Goal: Transaction & Acquisition: Purchase product/service

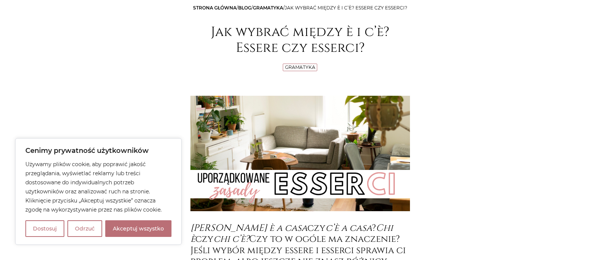
scroll to position [104, 0]
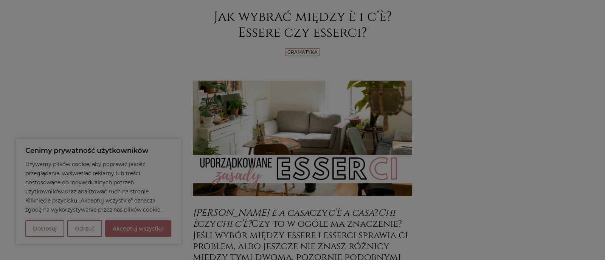
drag, startPoint x: 602, startPoint y: 26, endPoint x: 603, endPoint y: 39, distance: 12.2
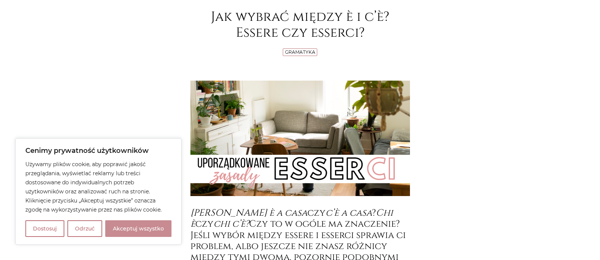
click at [120, 226] on button "Akceptuj wszystko" at bounding box center [138, 228] width 66 height 17
checkbox input "true"
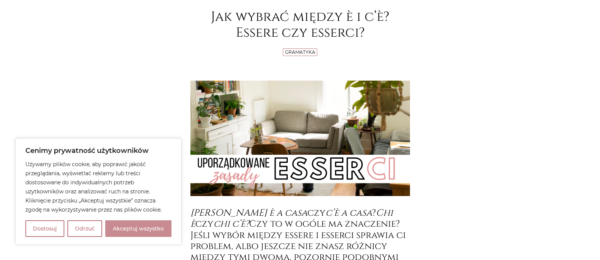
checkbox input "true"
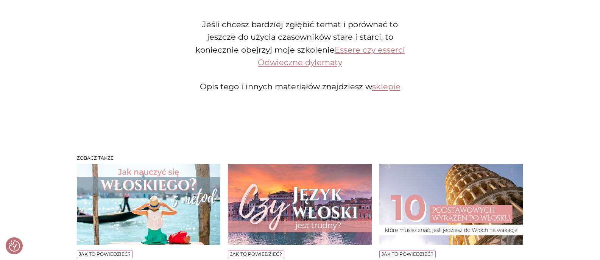
scroll to position [1555, 0]
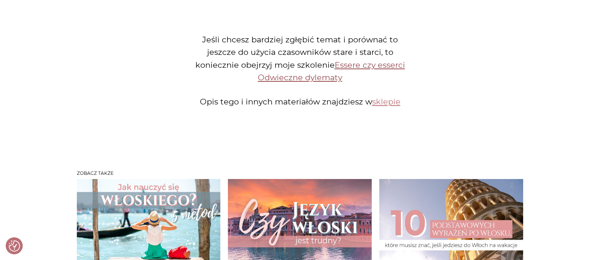
click at [359, 60] on link "Essere czy esserci Odwieczne dylematy" at bounding box center [331, 71] width 147 height 22
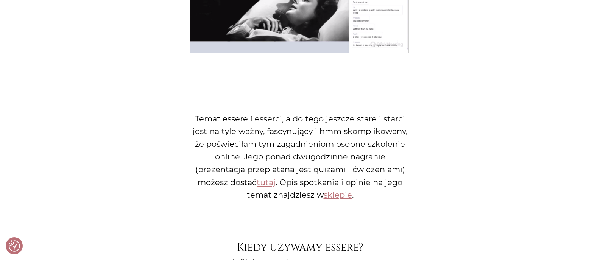
scroll to position [541, 0]
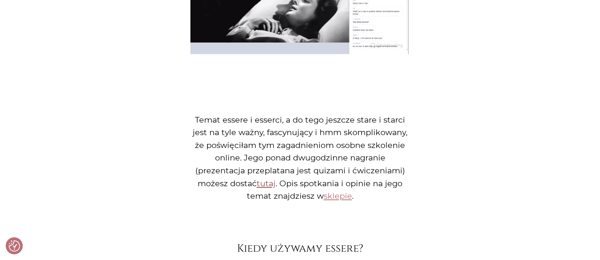
click at [263, 179] on link "tutaj" at bounding box center [266, 183] width 19 height 9
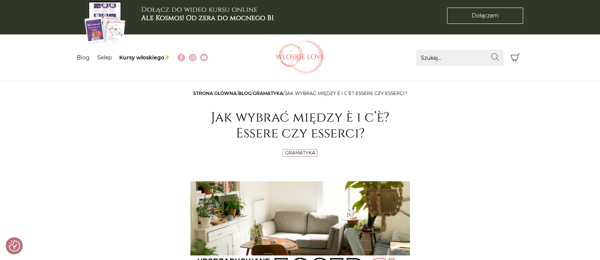
scroll to position [0, 0]
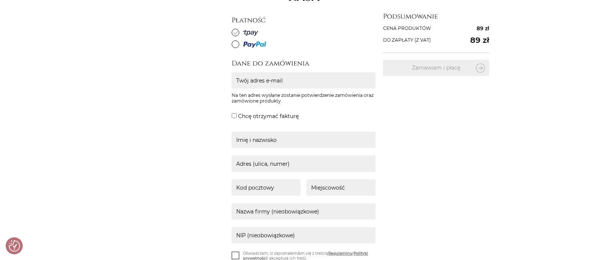
scroll to position [151, 0]
